Goal: Transaction & Acquisition: Purchase product/service

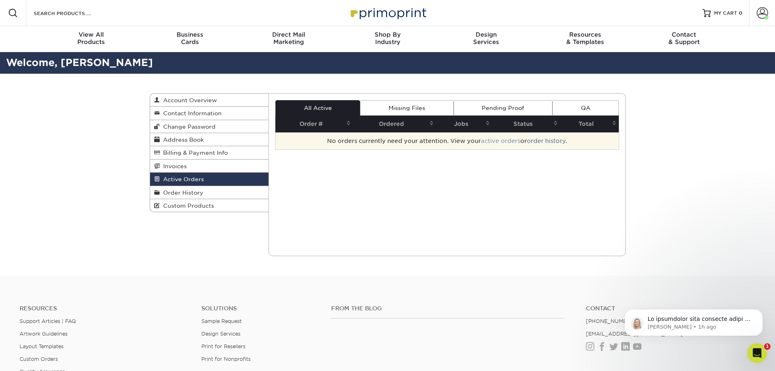
click at [500, 141] on link "active orders" at bounding box center [500, 141] width 39 height 7
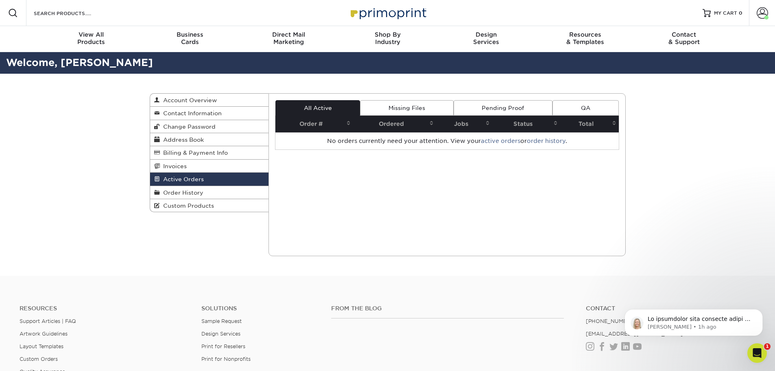
click at [500, 141] on link "active orders" at bounding box center [500, 141] width 39 height 7
click at [699, 319] on p "Notification stack" at bounding box center [700, 319] width 105 height 8
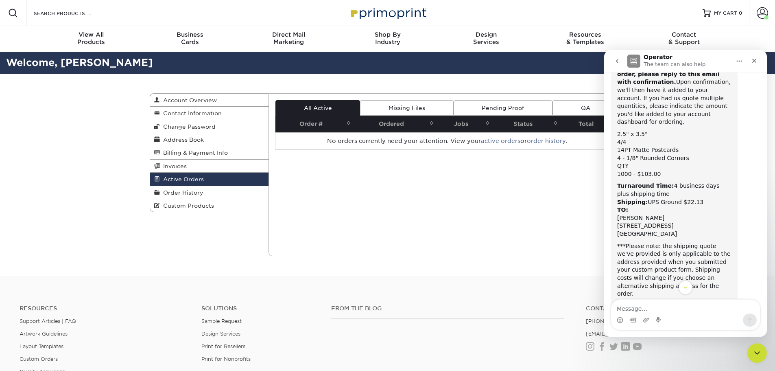
scroll to position [932, 0]
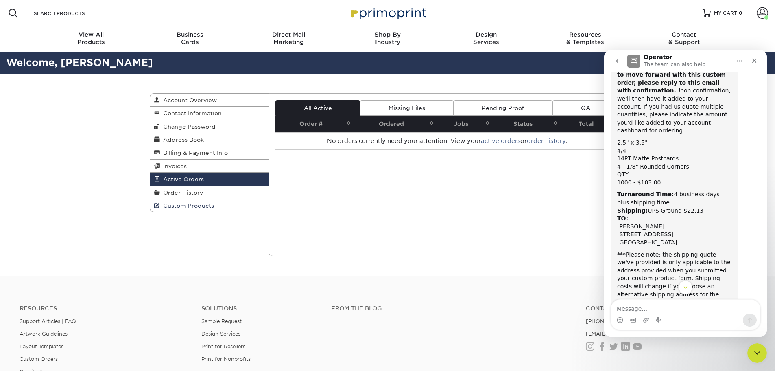
click at [208, 204] on span "Custom Products" at bounding box center [187, 205] width 54 height 7
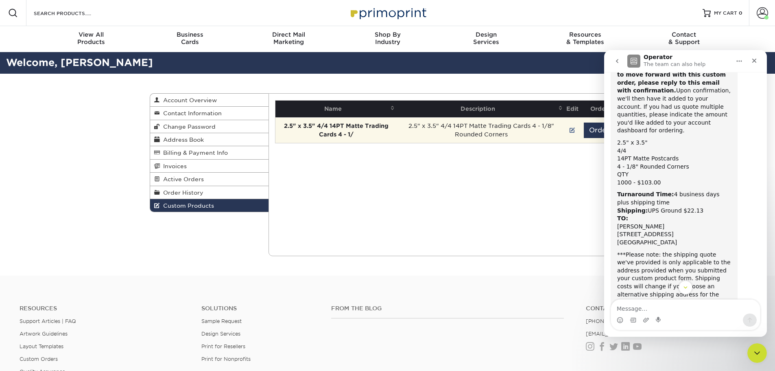
click at [520, 133] on td "2.5" x 3.5" 4/4 14PT Matte Trading Cards 4 - 1/8" Rounded Corners" at bounding box center [481, 130] width 169 height 26
click at [593, 133] on button "Order" at bounding box center [599, 130] width 31 height 15
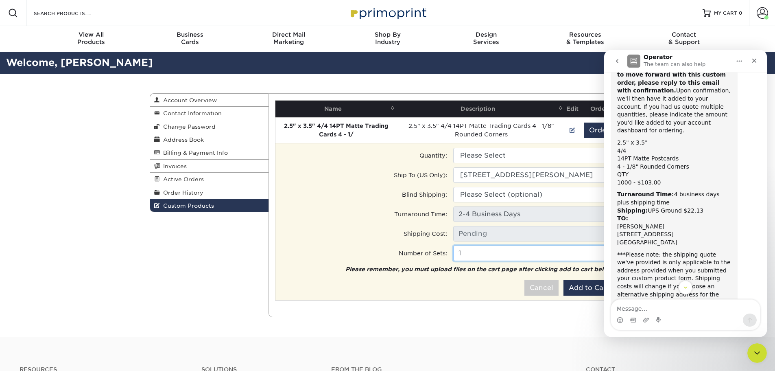
click at [532, 257] on input "1" at bounding box center [533, 252] width 161 height 15
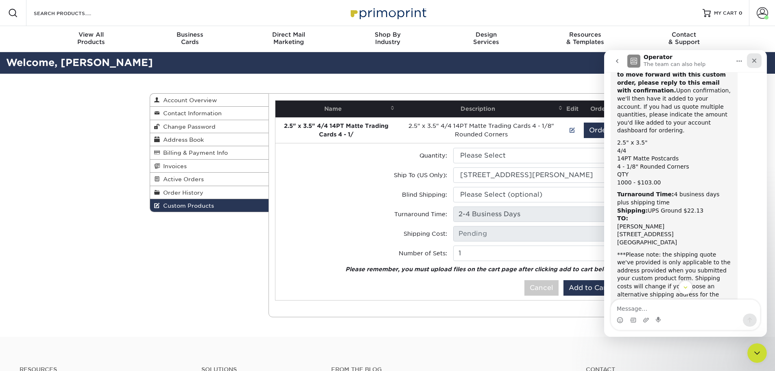
click at [753, 61] on icon "Close" at bounding box center [754, 60] width 7 height 7
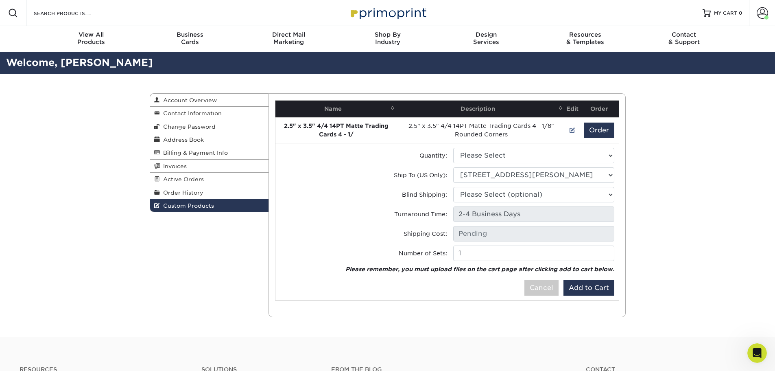
scroll to position [1054, 0]
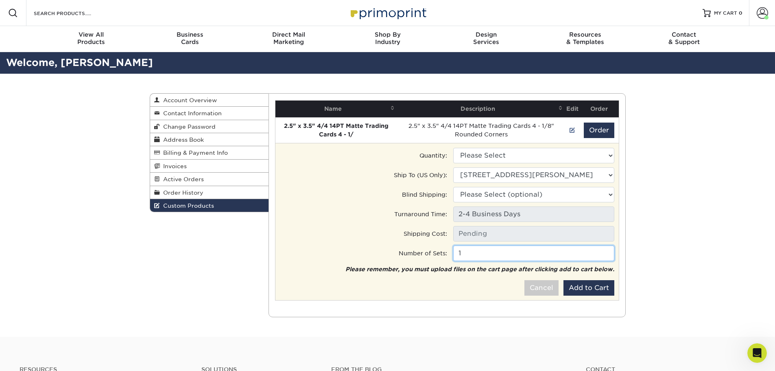
click at [499, 252] on input "1" at bounding box center [533, 252] width 161 height 15
click at [607, 253] on input "2" at bounding box center [533, 252] width 161 height 15
click at [606, 252] on input "3" at bounding box center [533, 252] width 161 height 15
click at [606, 252] on input "4" at bounding box center [533, 252] width 161 height 15
click at [606, 252] on input "5" at bounding box center [533, 252] width 161 height 15
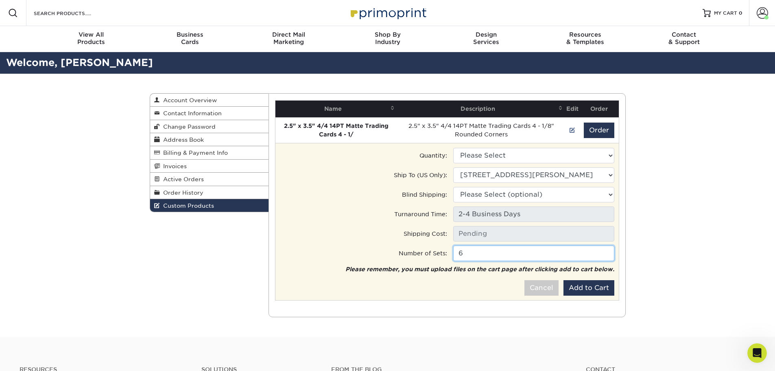
click at [606, 252] on input "6" at bounding box center [533, 252] width 161 height 15
click at [606, 252] on input "7" at bounding box center [533, 252] width 161 height 15
type input "8"
click at [606, 252] on input "8" at bounding box center [533, 252] width 161 height 15
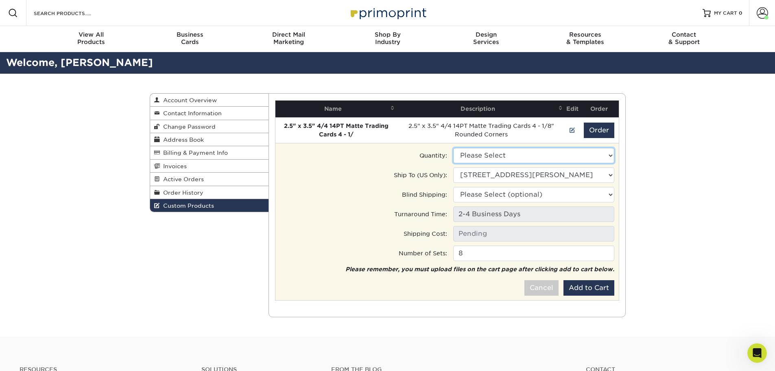
click at [587, 157] on select "Please Select 1000 - $104.00" at bounding box center [533, 155] width 161 height 15
select select "0"
click at [453, 148] on select "Please Select 1000 - $104.00" at bounding box center [533, 155] width 161 height 15
type input "Ground: $15.05"
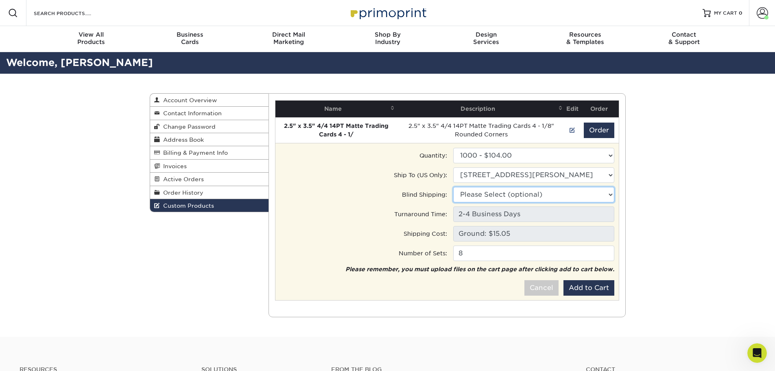
click at [530, 194] on select "Please Select (optional) [STREET_ADDRESS][PERSON_NAME][PERSON_NAME]" at bounding box center [533, 194] width 161 height 15
select select "284348"
click at [453, 187] on select "Please Select (optional) Card Kingdom • [STREET_ADDRESS][PERSON_NAME] • [STREET…" at bounding box center [533, 194] width 161 height 15
click at [479, 280] on td "Please remember, you must upload files on the cart page after clicking add to c…" at bounding box center [447, 280] width 335 height 31
